Goal: Information Seeking & Learning: Understand process/instructions

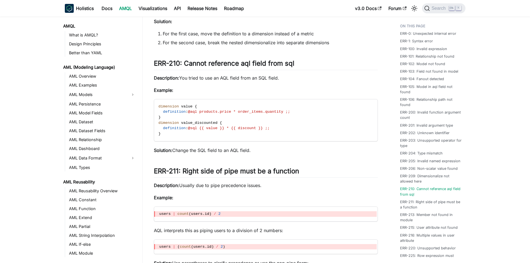
scroll to position [199, 0]
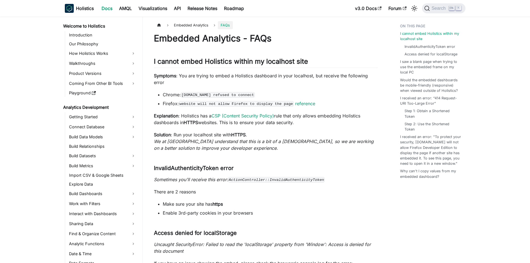
scroll to position [457, 0]
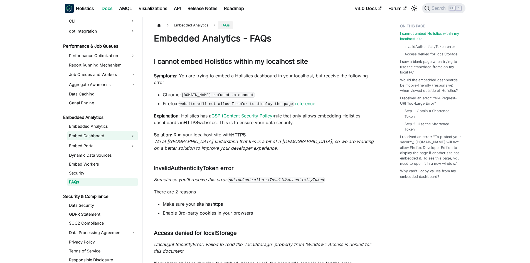
click at [103, 139] on link "Embed Dashboard" at bounding box center [97, 135] width 60 height 9
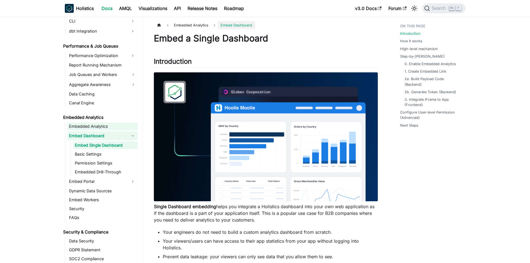
click at [103, 124] on link "Embedded Analytics" at bounding box center [102, 126] width 70 height 8
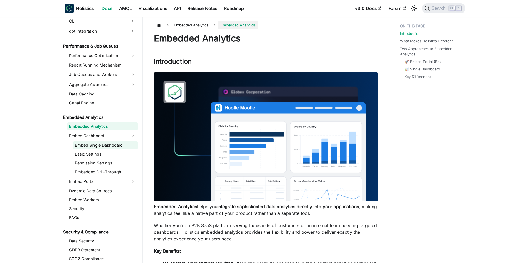
click at [109, 146] on link "Embed Single Dashboard" at bounding box center [105, 145] width 65 height 8
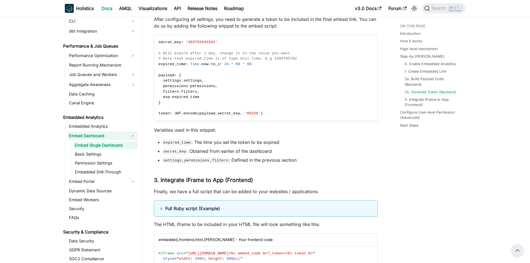
scroll to position [1530, 0]
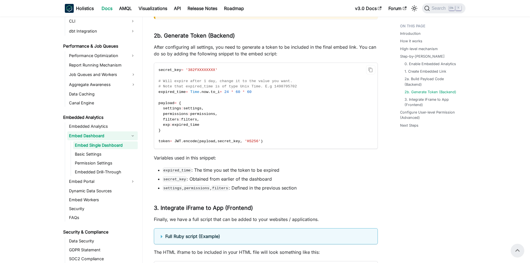
click at [206, 127] on code "secret_key = '382fXXXXXXXX' # Will expire after 1 day, change it to the value y…" at bounding box center [265, 106] width 223 height 86
drag, startPoint x: 163, startPoint y: 135, endPoint x: 158, endPoint y: 109, distance: 26.7
click at [158, 109] on code "secret_key = '382fXXXXXXXX' # Will expire after 1 day, change it to the value y…" at bounding box center [265, 106] width 223 height 86
click at [188, 110] on span "settings" at bounding box center [192, 108] width 18 height 4
click at [175, 136] on code "secret_key = '382fXXXXXXXX' # Will expire after 1 day, change it to the value y…" at bounding box center [265, 106] width 223 height 86
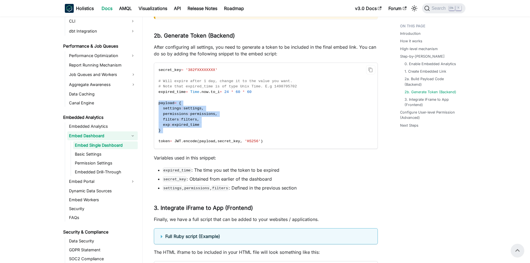
drag, startPoint x: 175, startPoint y: 136, endPoint x: 157, endPoint y: 109, distance: 33.0
click at [157, 109] on code "secret_key = '382fXXXXXXXX' # Will expire after 1 day, change it to the value y…" at bounding box center [265, 106] width 223 height 86
click at [189, 104] on code "secret_key = '382fXXXXXXXX' # Will expire after 1 day, change it to the value y…" at bounding box center [265, 106] width 223 height 86
